Goal: Task Accomplishment & Management: Use online tool/utility

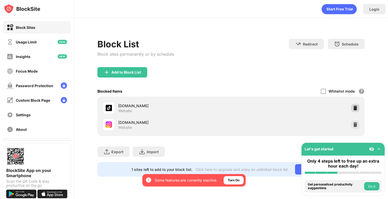
drag, startPoint x: 357, startPoint y: 104, endPoint x: 356, endPoint y: 89, distance: 14.6
click at [357, 104] on div at bounding box center [355, 108] width 8 height 8
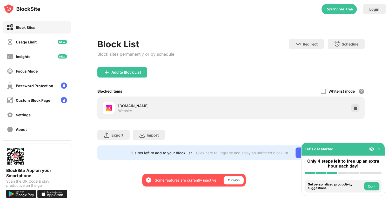
click at [104, 71] on img at bounding box center [107, 72] width 6 height 6
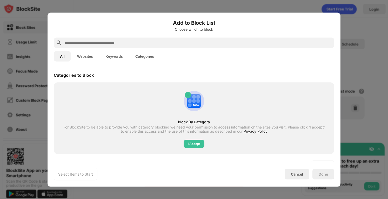
click at [145, 41] on input "text" at bounding box center [198, 42] width 268 height 6
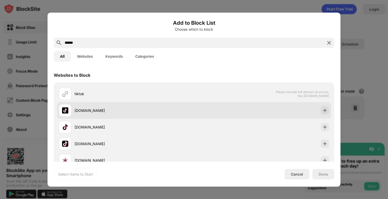
type input "******"
click at [322, 110] on img at bounding box center [324, 110] width 5 height 5
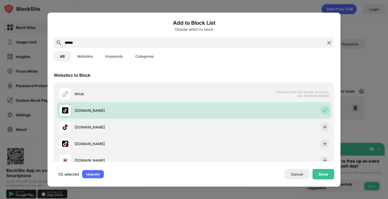
click at [323, 174] on div "Done" at bounding box center [323, 174] width 9 height 4
